Goal: Information Seeking & Learning: Learn about a topic

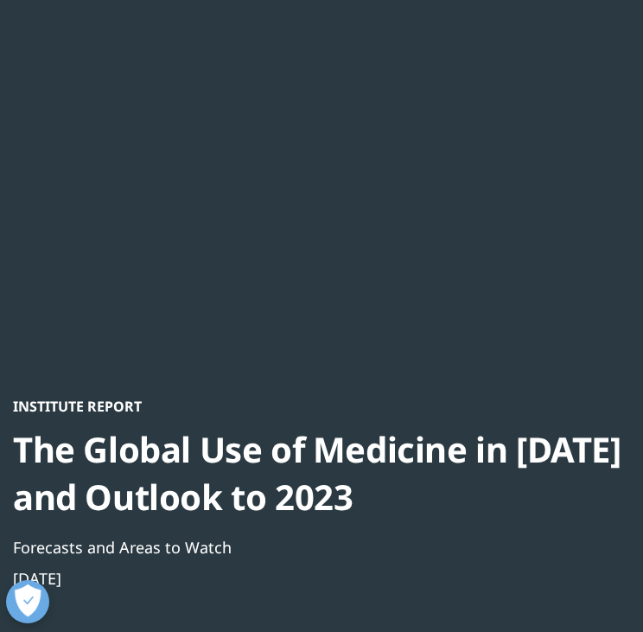
scroll to position [125, 0]
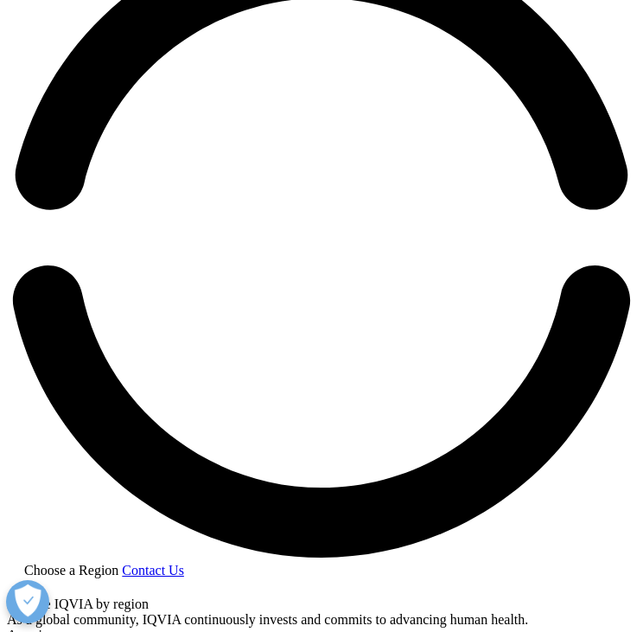
scroll to position [1364, 0]
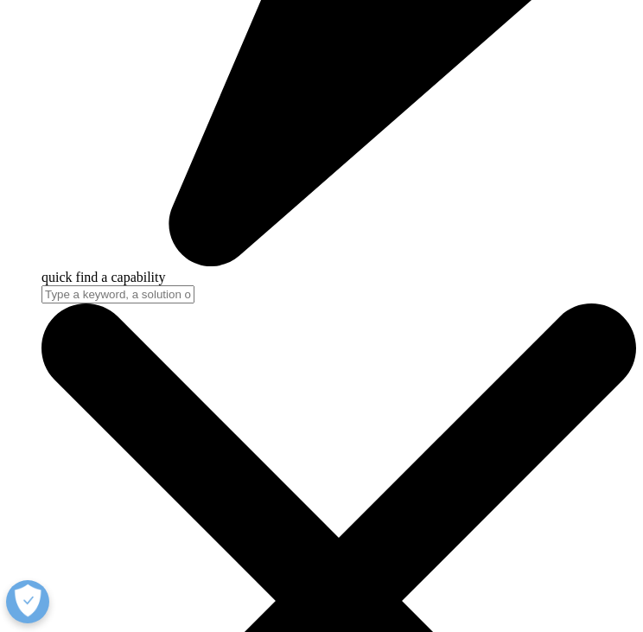
scroll to position [2729, 0]
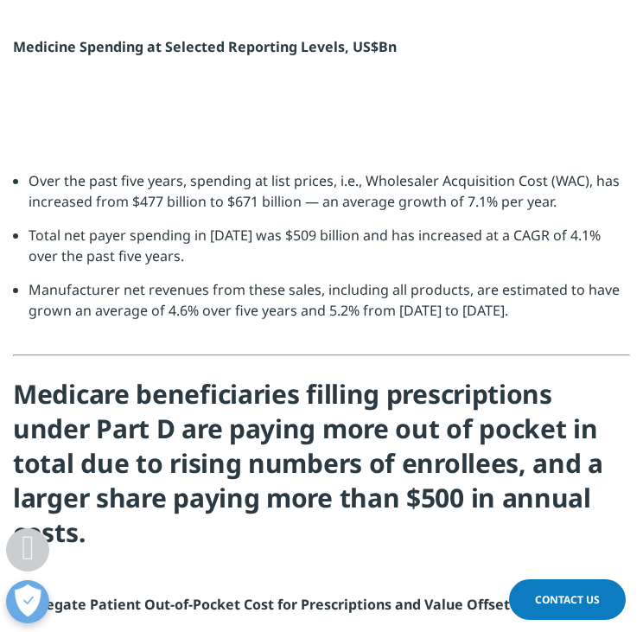
click at [232, 279] on li "Total net payer spending in [DATE] was $509 billion and has increased at a CAGR…" at bounding box center [330, 252] width 602 height 54
click at [28, 334] on ul "Over the past five years, spending at list prices, i.e., Wholesaler Acquisition…" at bounding box center [321, 251] width 617 height 163
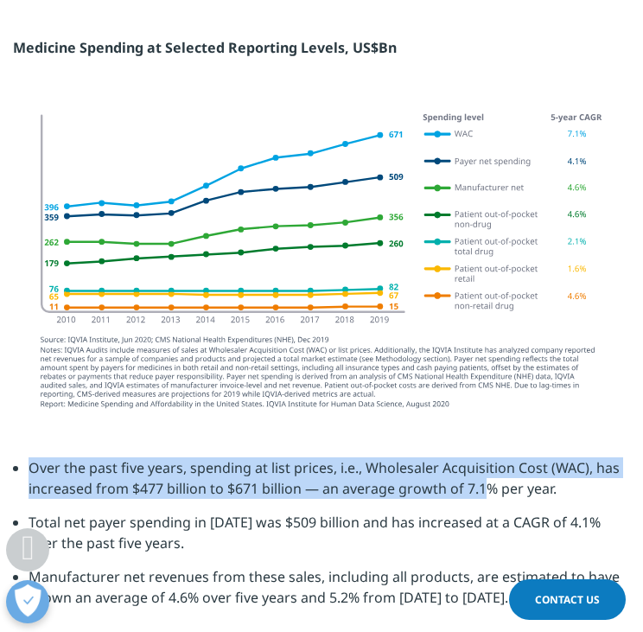
drag, startPoint x: 30, startPoint y: 434, endPoint x: 485, endPoint y: 450, distance: 455.1
click at [485, 457] on li "Over the past five years, spending at list prices, i.e., Wholesaler Acquisition…" at bounding box center [330, 484] width 602 height 54
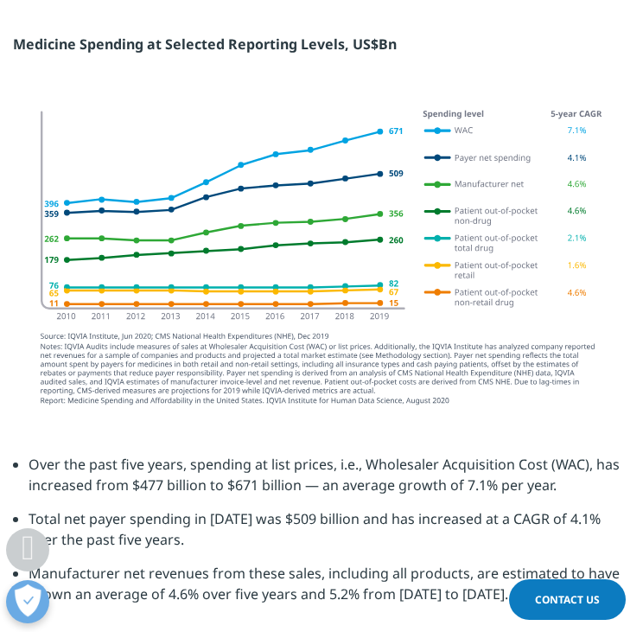
click at [169, 563] on li "Manufacturer net revenues from these sales, including all products, are estimat…" at bounding box center [330, 590] width 602 height 54
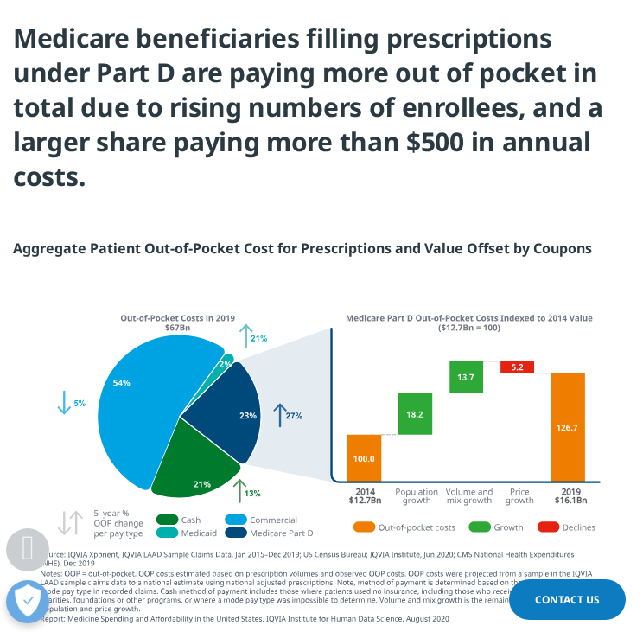
scroll to position [3374, 0]
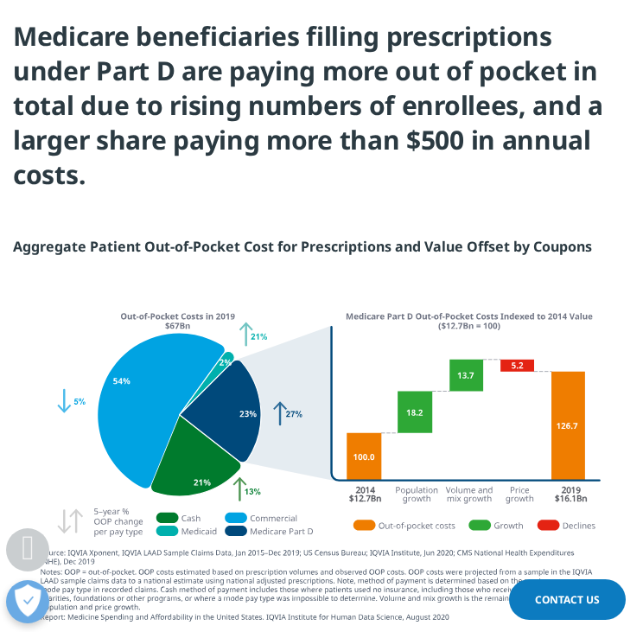
click at [139, 468] on img at bounding box center [321, 466] width 565 height 312
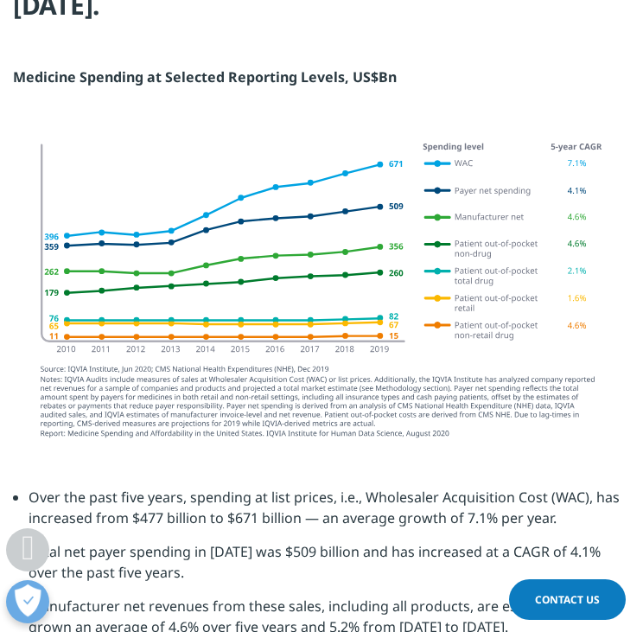
scroll to position [2698, 0]
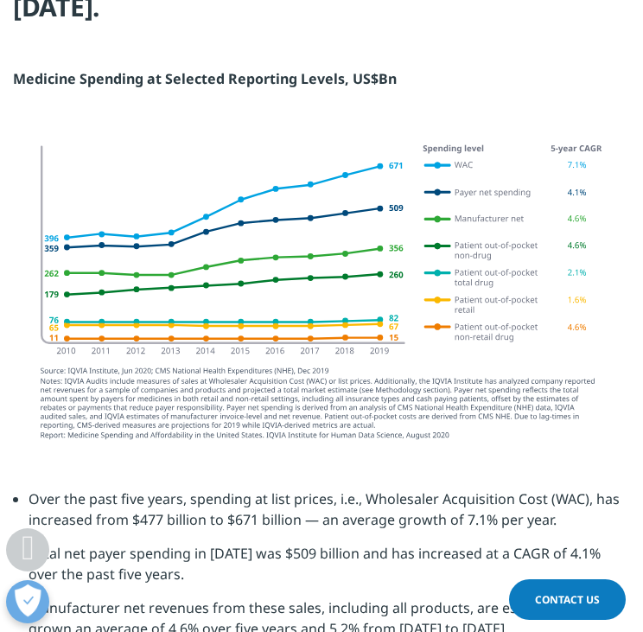
click at [270, 176] on img at bounding box center [321, 292] width 565 height 299
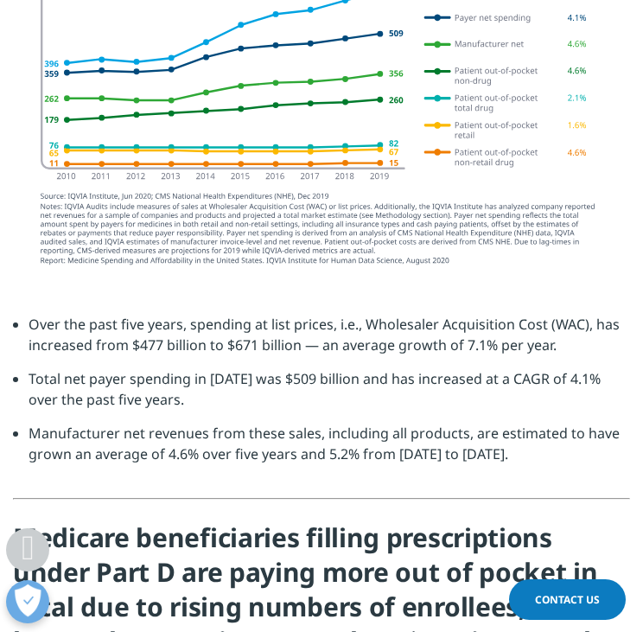
scroll to position [2873, 0]
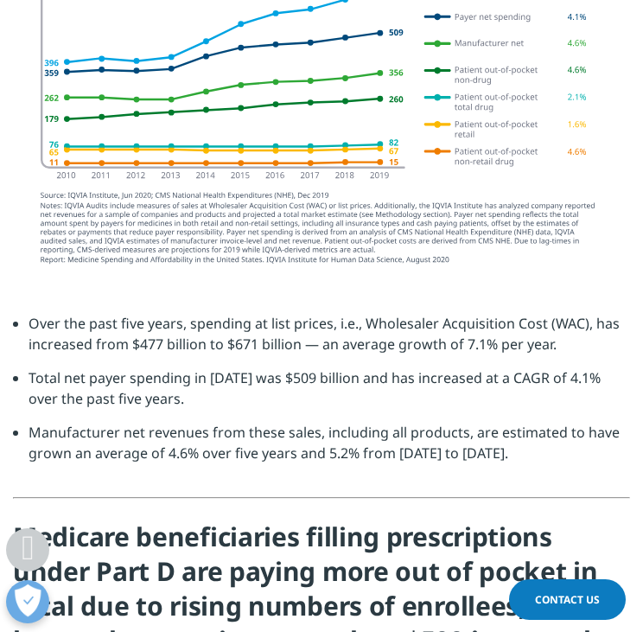
click at [210, 325] on li "Over the past five years, spending at list prices, i.e., Wholesaler Acquisition…" at bounding box center [330, 340] width 602 height 54
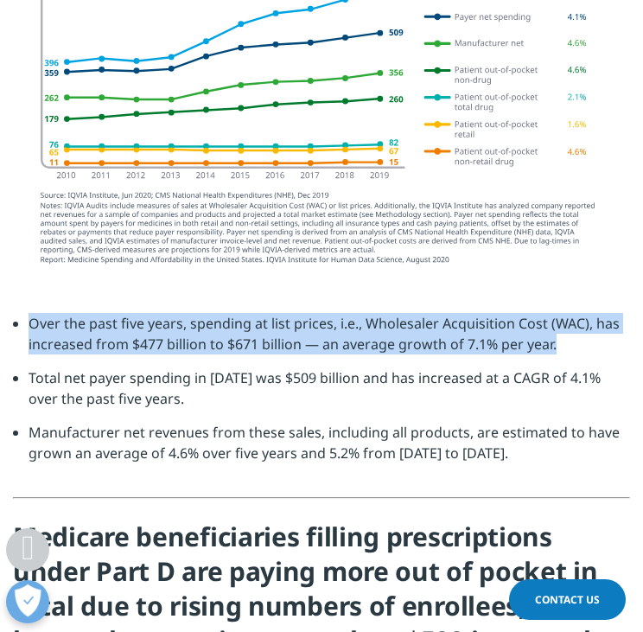
drag, startPoint x: 29, startPoint y: 293, endPoint x: 565, endPoint y: 314, distance: 537.3
click at [565, 314] on li "Over the past five years, spending at list prices, i.e., Wholesaler Acquisition…" at bounding box center [330, 340] width 602 height 54
copy li "Over the past five years, spending at list prices, i.e., Wholesaler Acquisition…"
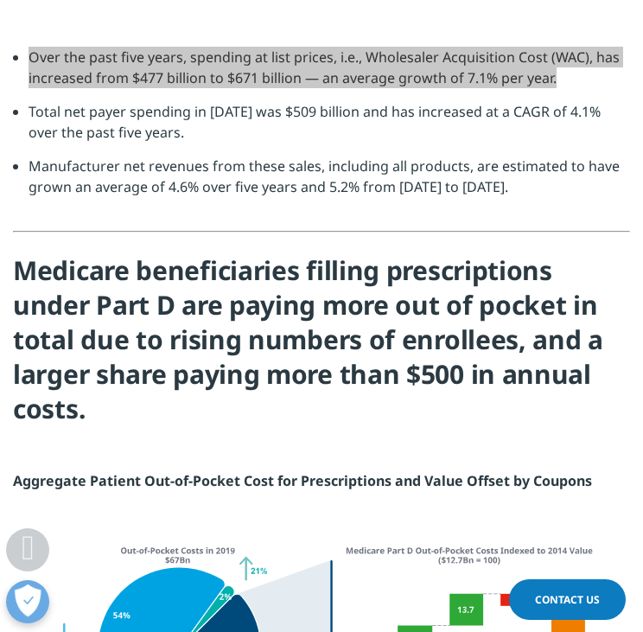
scroll to position [3140, 0]
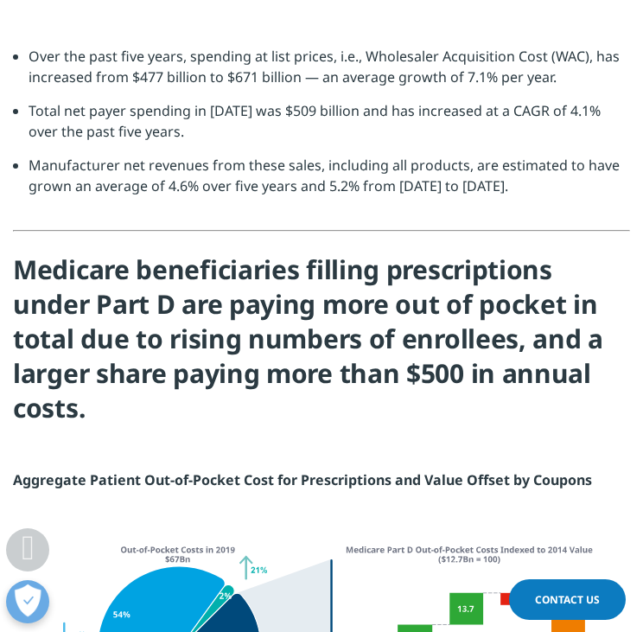
click at [157, 390] on h4 "Medicare beneficiaries filling prescriptions under Part D are paying more out o…" at bounding box center [321, 345] width 617 height 186
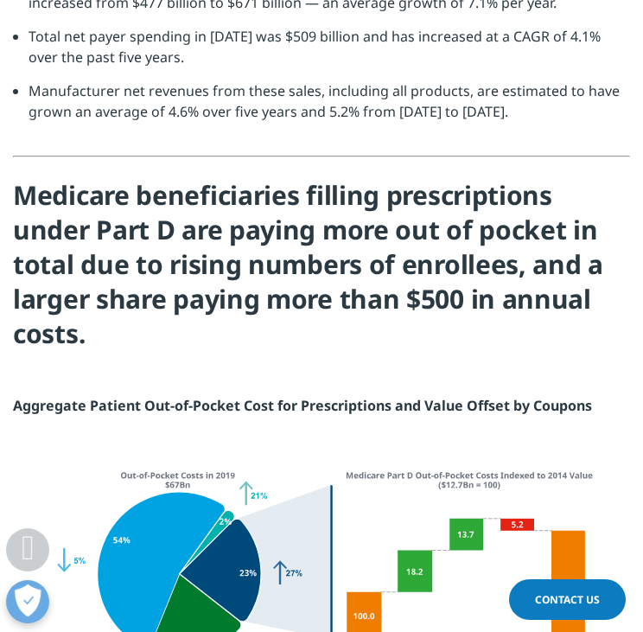
scroll to position [3215, 0]
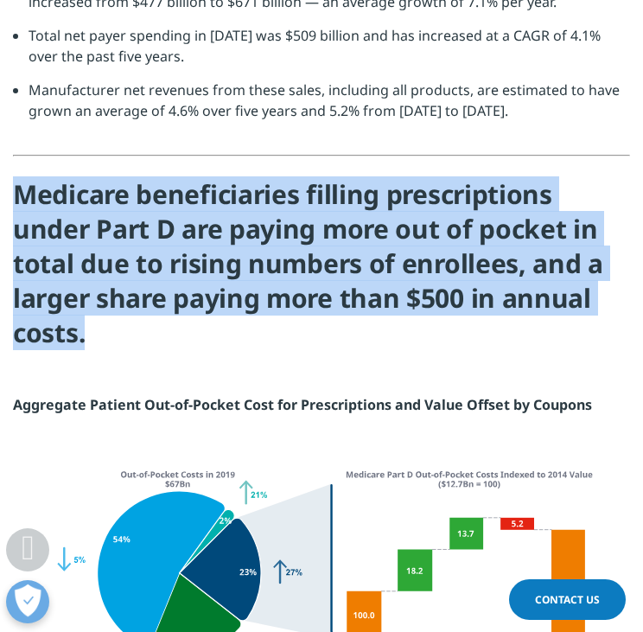
drag, startPoint x: 16, startPoint y: 164, endPoint x: 197, endPoint y: 320, distance: 238.5
click at [197, 320] on h4 "Medicare beneficiaries filling prescriptions under Part D are paying more out o…" at bounding box center [321, 270] width 617 height 186
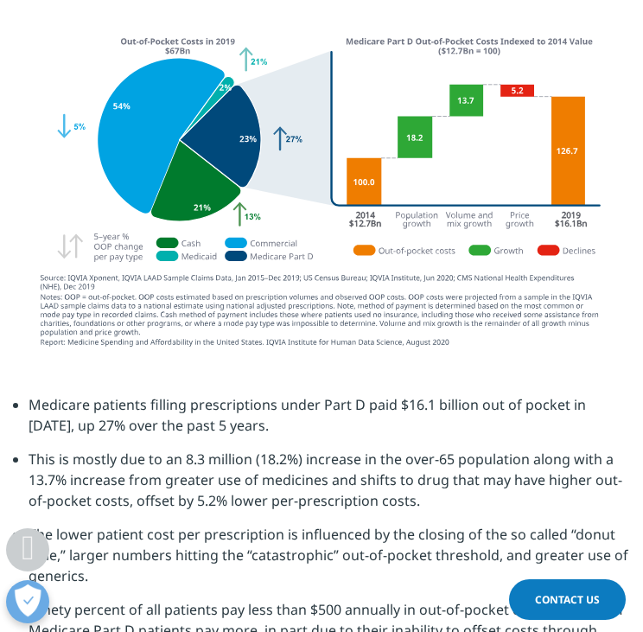
scroll to position [3665, 0]
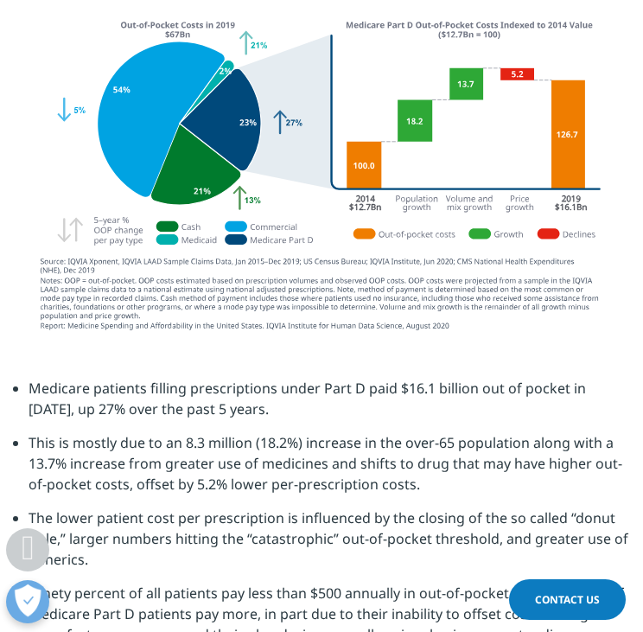
click at [160, 396] on li "Medicare patients filling prescriptions under Part D paid $16.1 billion out of …" at bounding box center [330, 405] width 602 height 54
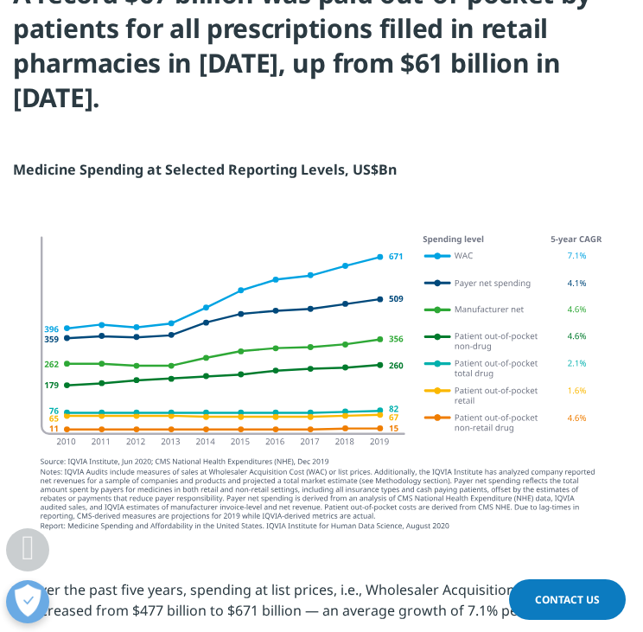
scroll to position [2599, 0]
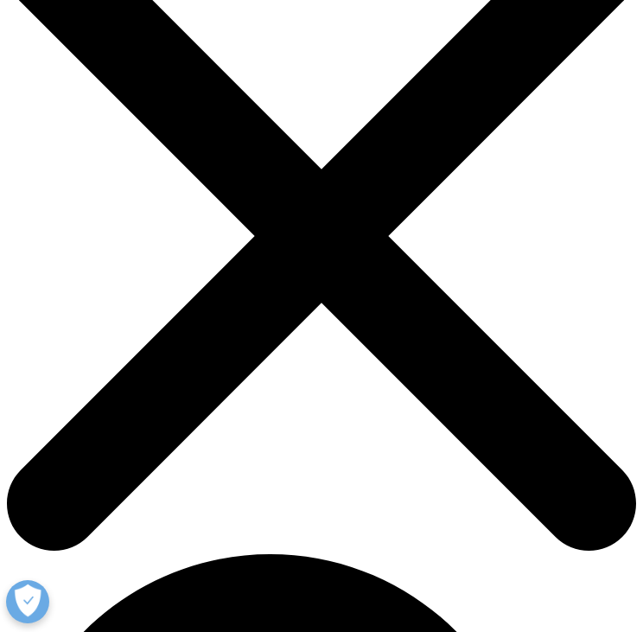
scroll to position [6, 0]
